Goal: Transaction & Acquisition: Download file/media

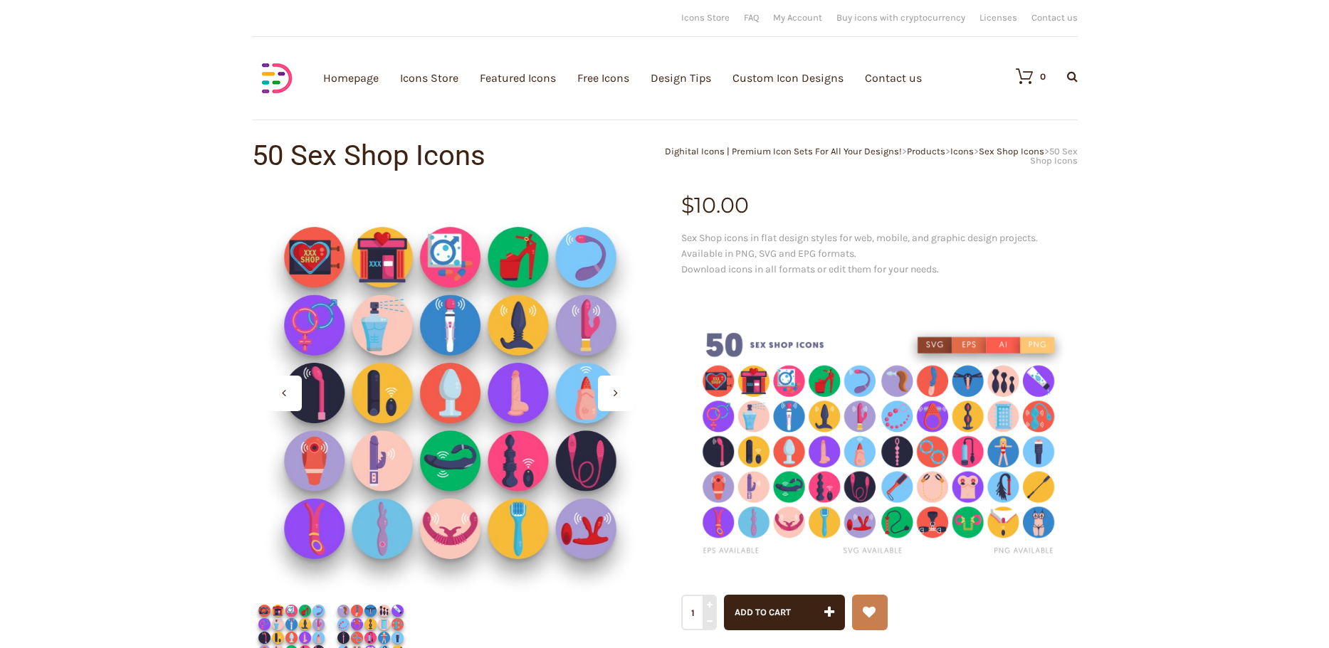
click at [365, 638] on img at bounding box center [370, 638] width 79 height 79
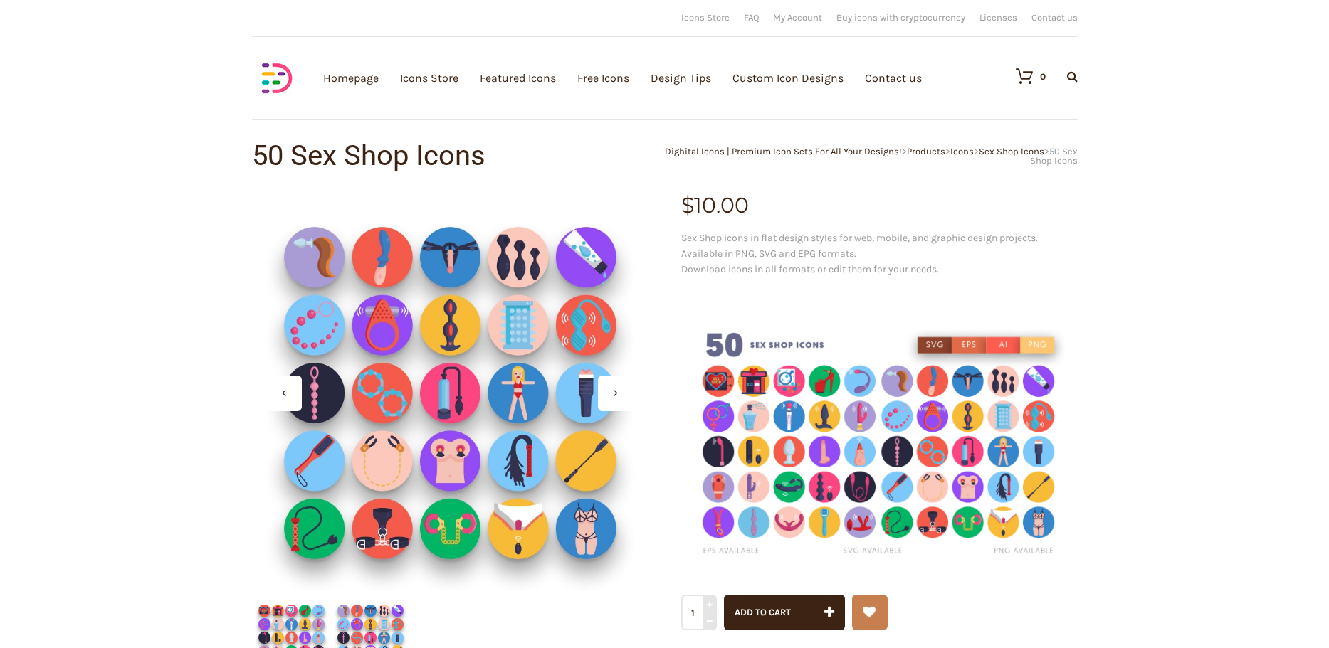
click at [305, 631] on img at bounding box center [291, 638] width 79 height 79
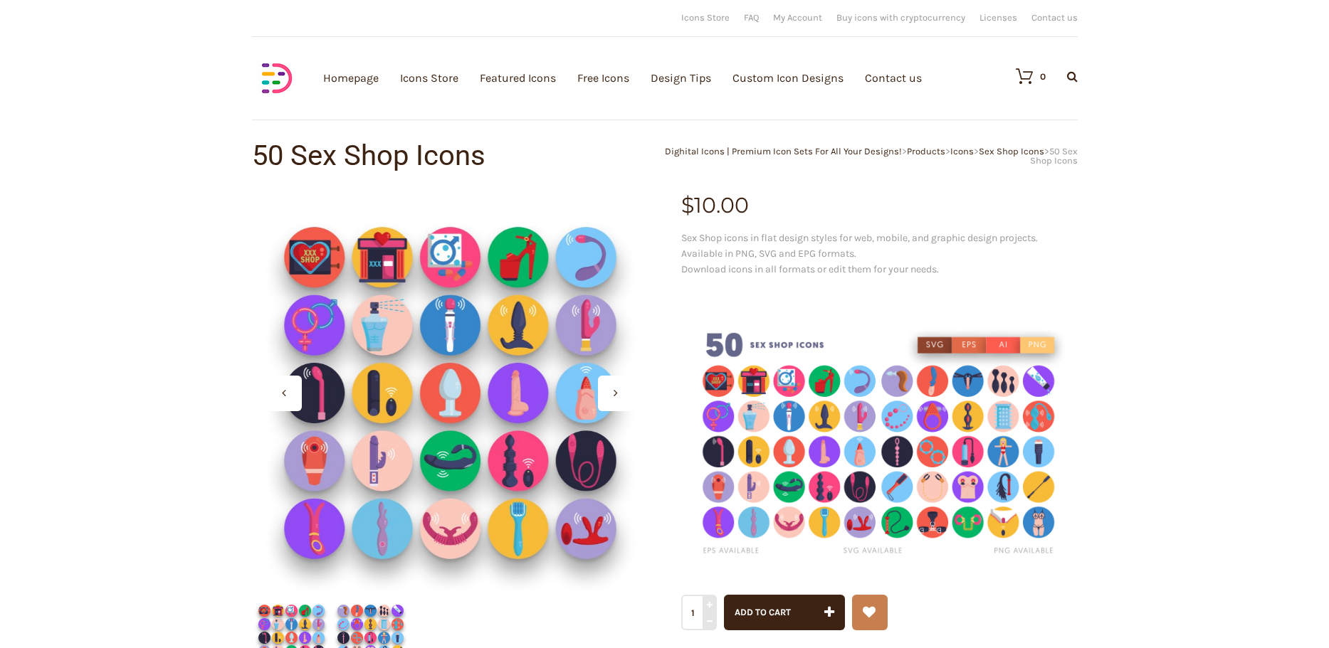
click at [372, 641] on img at bounding box center [370, 638] width 79 height 79
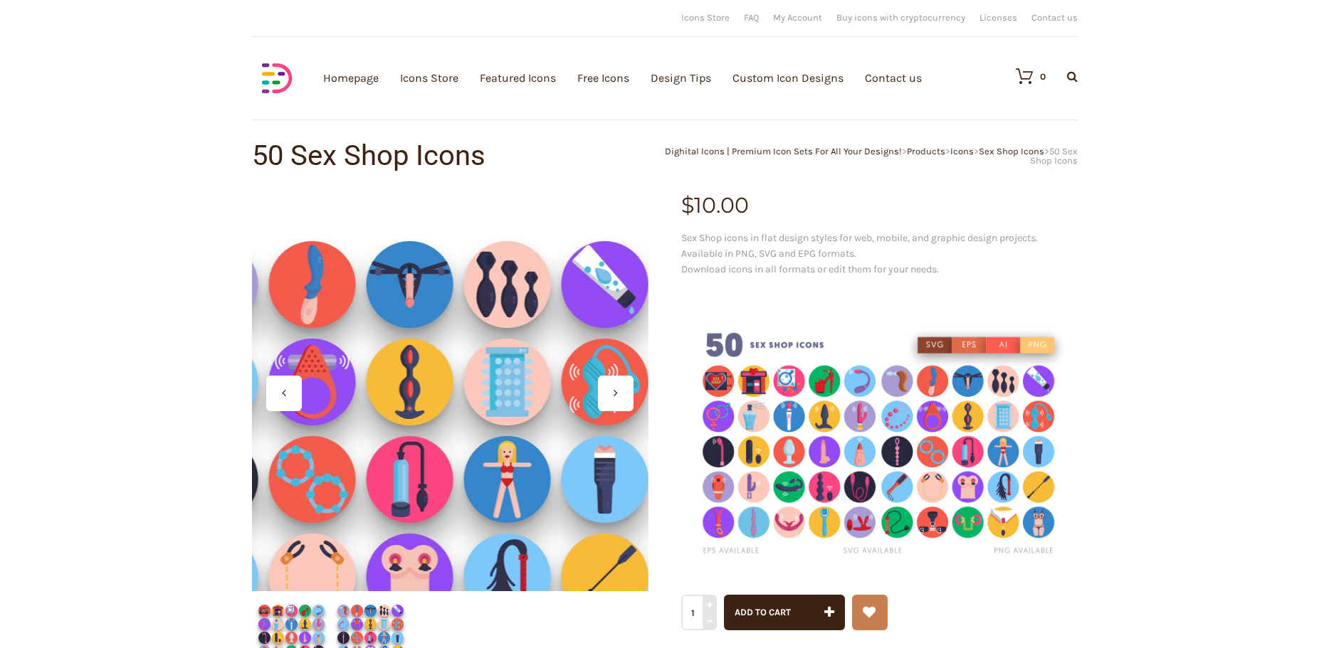
click at [483, 330] on div at bounding box center [450, 393] width 396 height 396
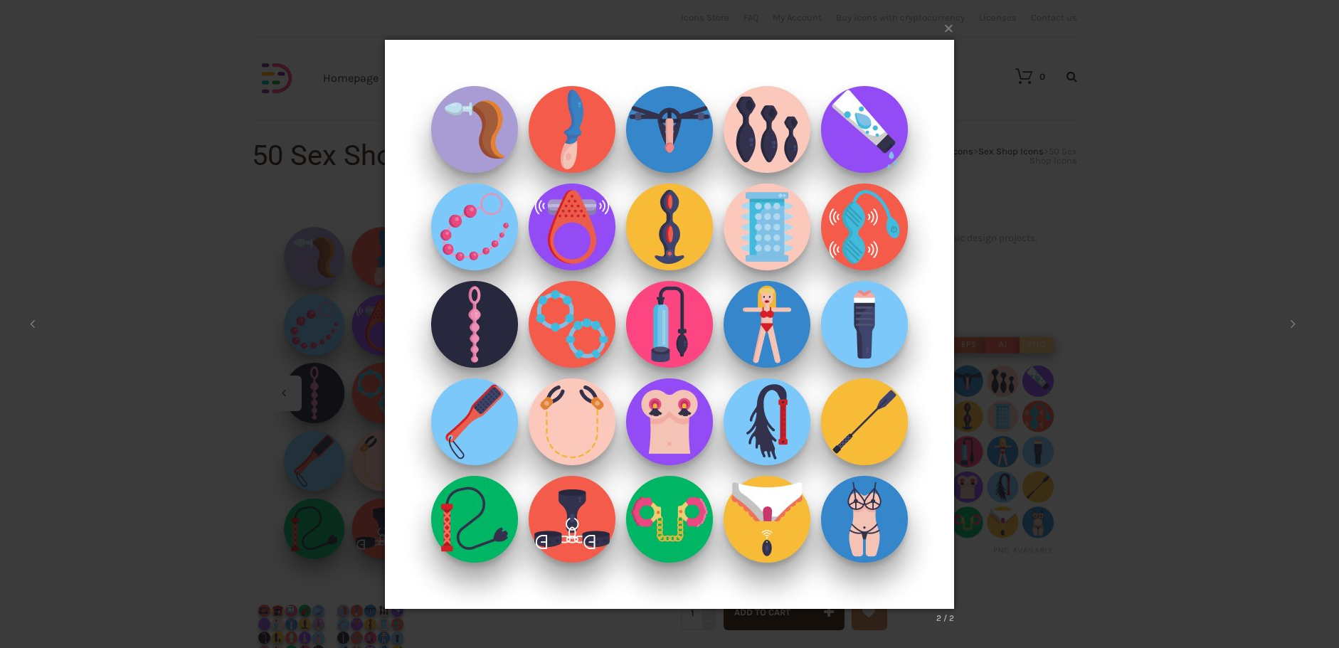
click at [1017, 307] on div "× 2 / 2 Loading..." at bounding box center [669, 324] width 1339 height 648
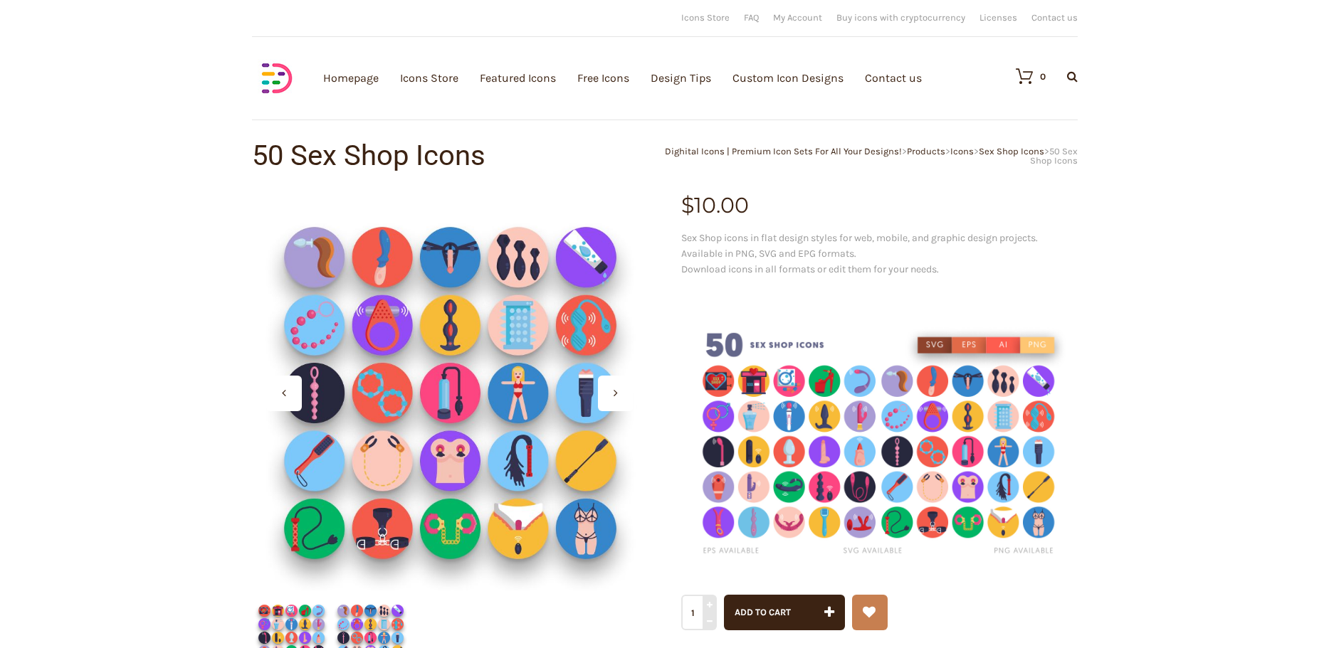
click at [613, 396] on div at bounding box center [616, 394] width 36 height 36
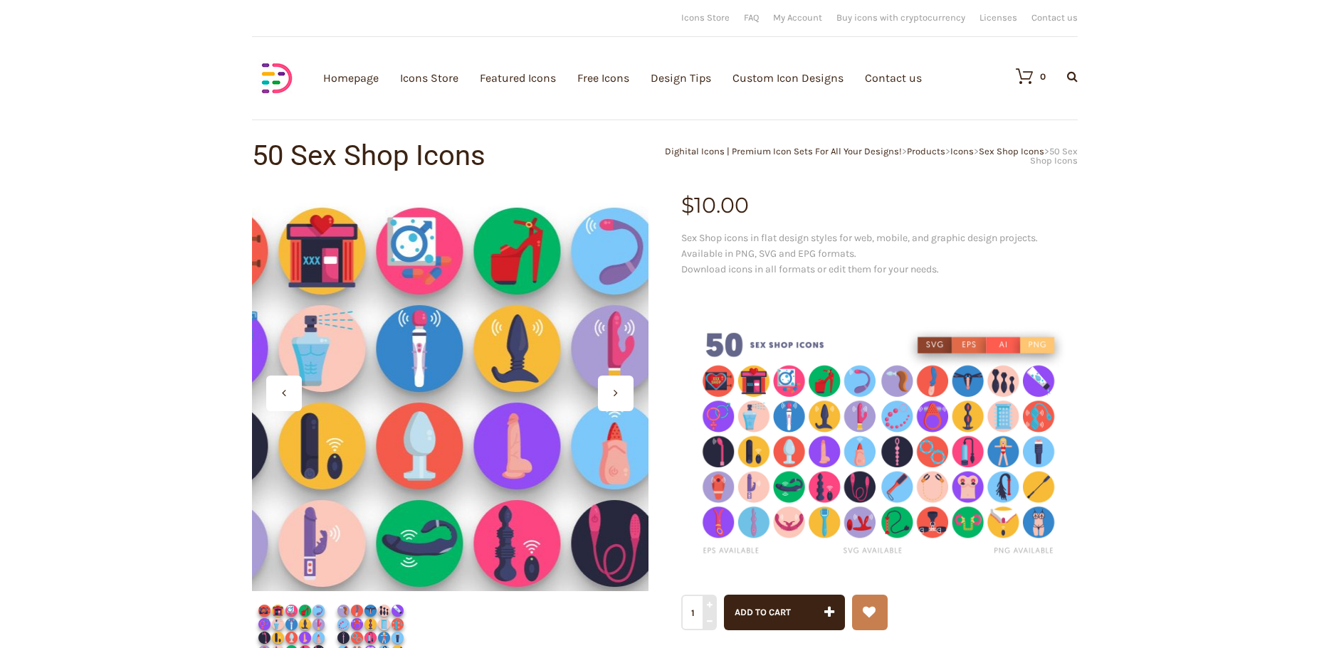
click at [512, 366] on div at bounding box center [450, 393] width 396 height 396
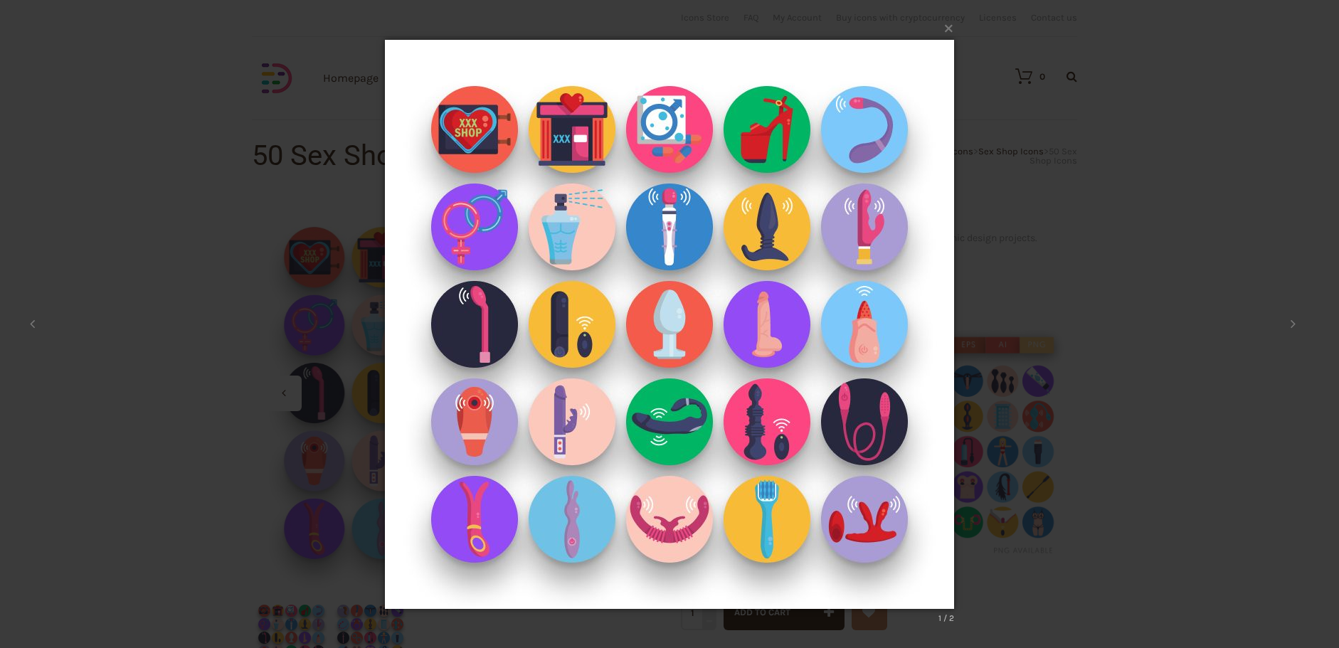
drag, startPoint x: 725, startPoint y: 318, endPoint x: 599, endPoint y: 331, distance: 126.6
click at [599, 331] on img at bounding box center [669, 324] width 569 height 626
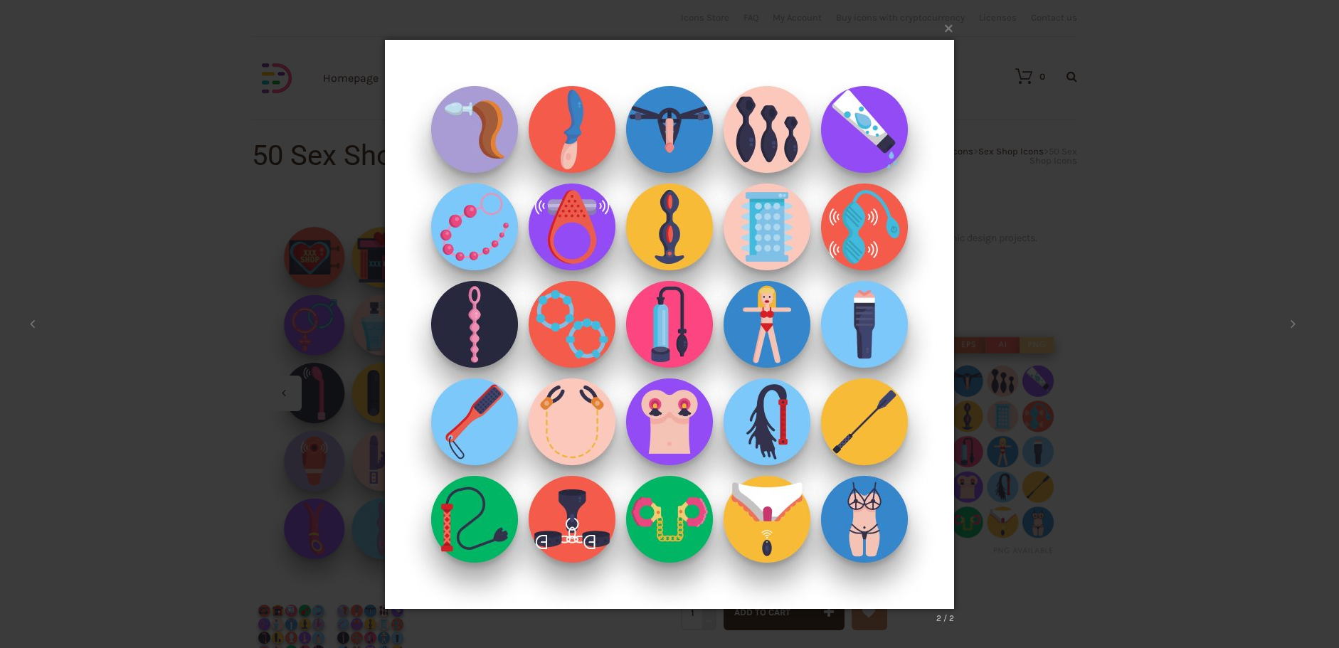
click at [599, 331] on img at bounding box center [669, 324] width 569 height 626
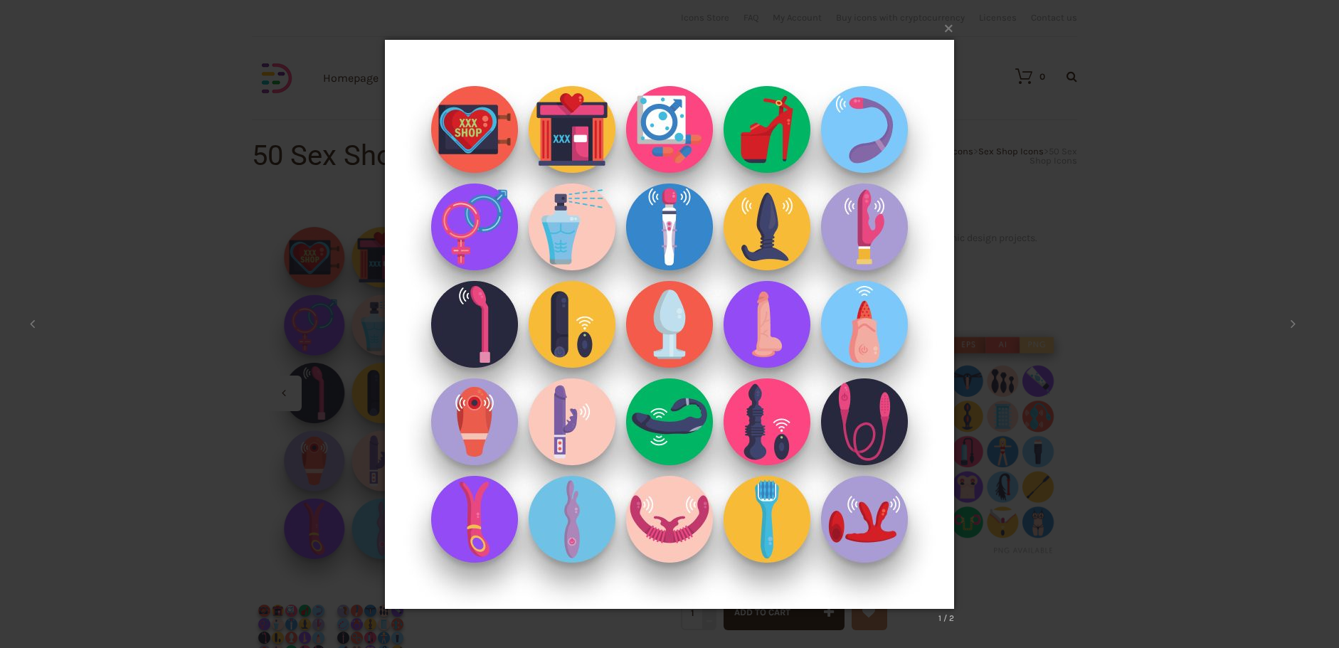
click at [599, 331] on img at bounding box center [669, 324] width 569 height 626
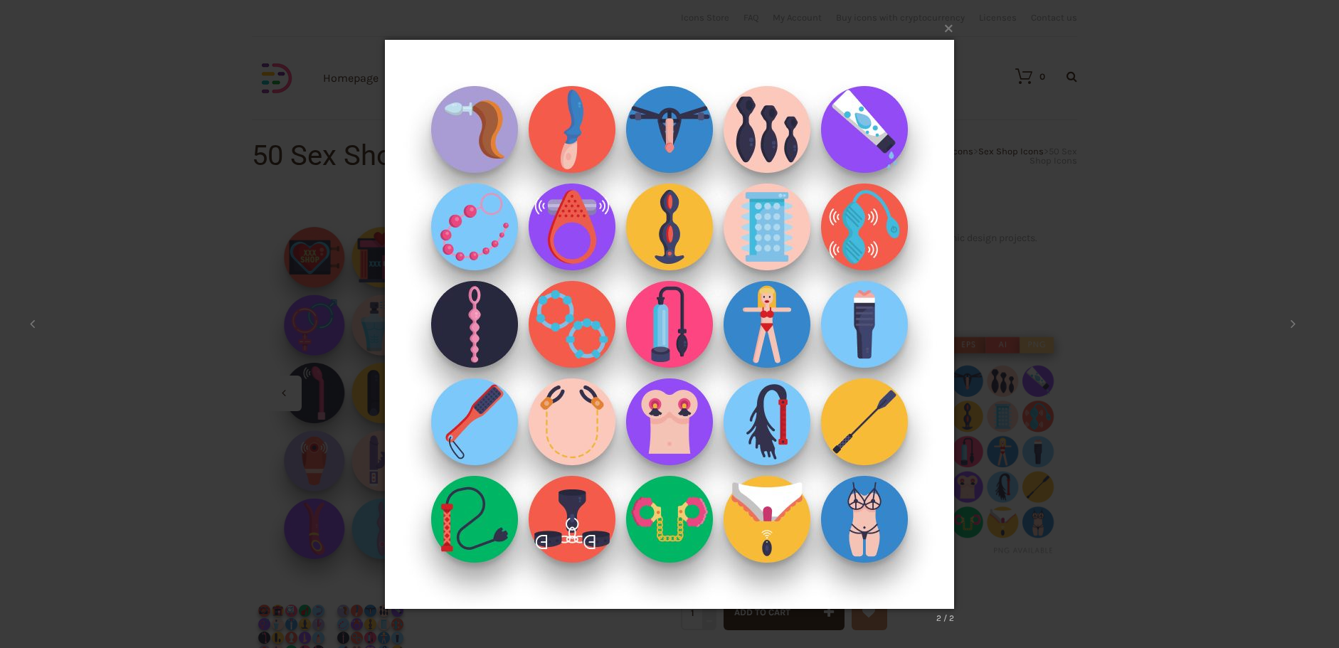
click at [599, 331] on img at bounding box center [669, 324] width 569 height 626
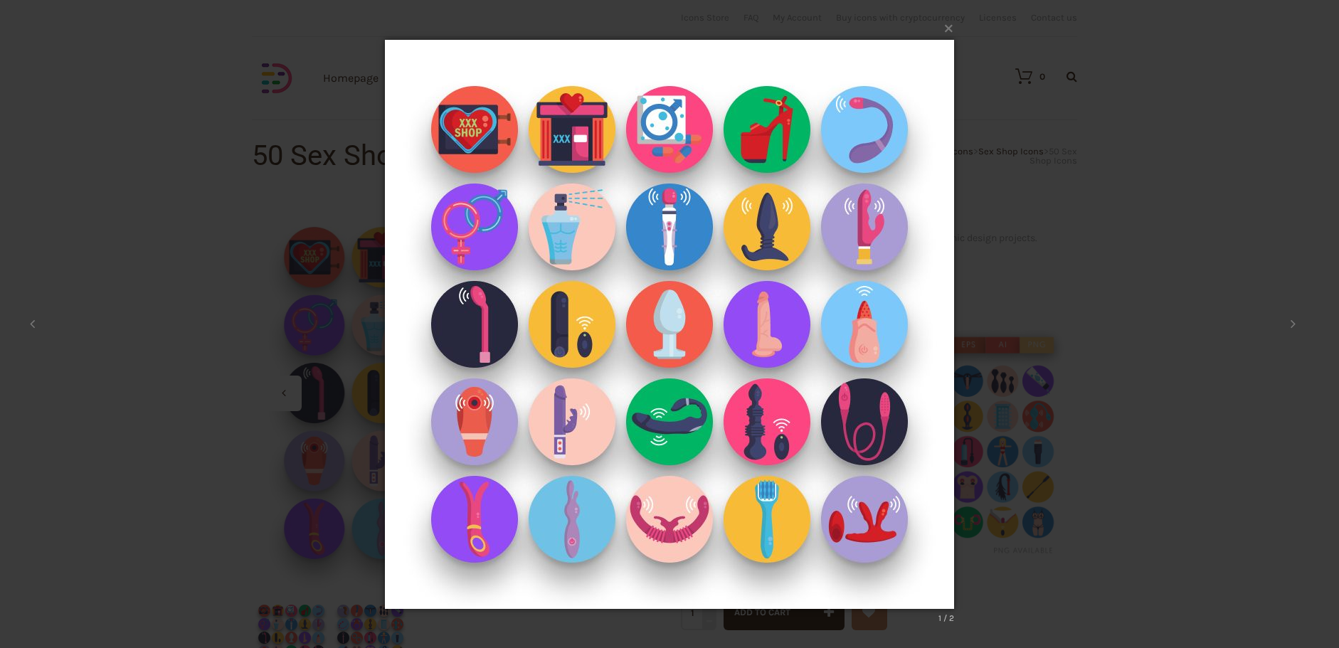
click at [1091, 300] on div "× 1 / 2 Loading..." at bounding box center [669, 324] width 1339 height 648
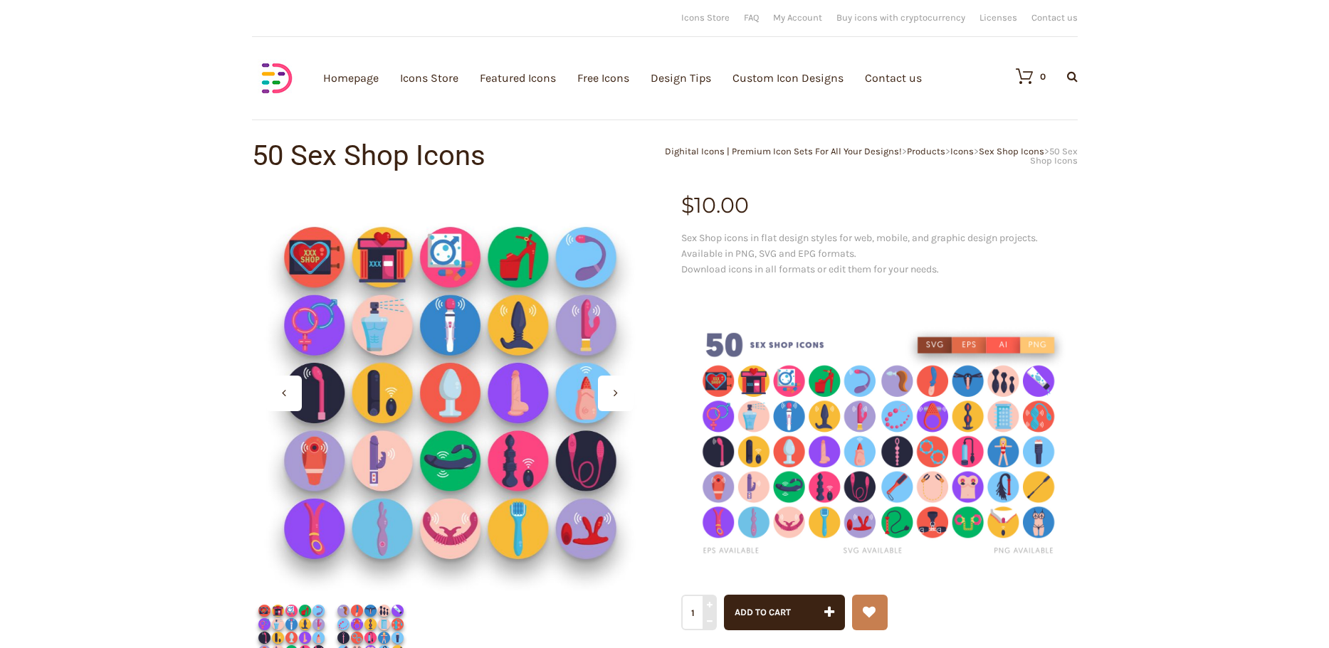
click at [1006, 347] on img at bounding box center [879, 445] width 396 height 264
click at [1001, 347] on img at bounding box center [879, 445] width 396 height 264
click at [921, 349] on img at bounding box center [879, 445] width 396 height 264
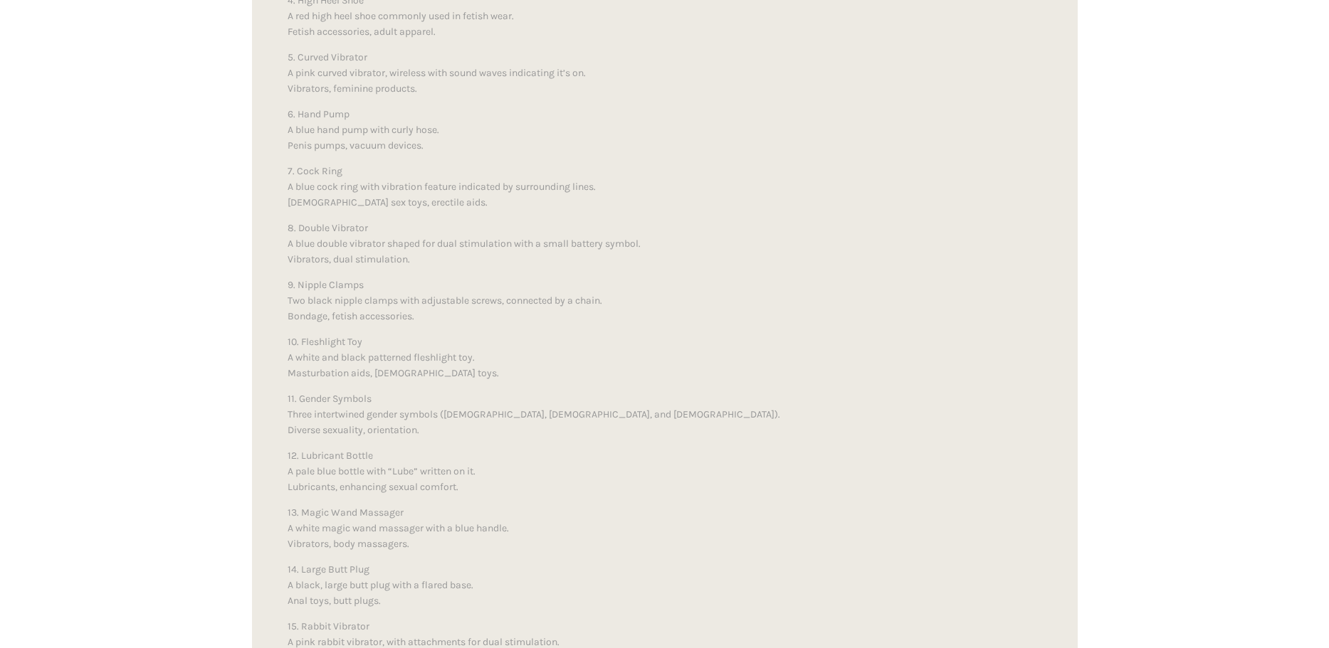
scroll to position [1305, 0]
